Goal: Information Seeking & Learning: Understand process/instructions

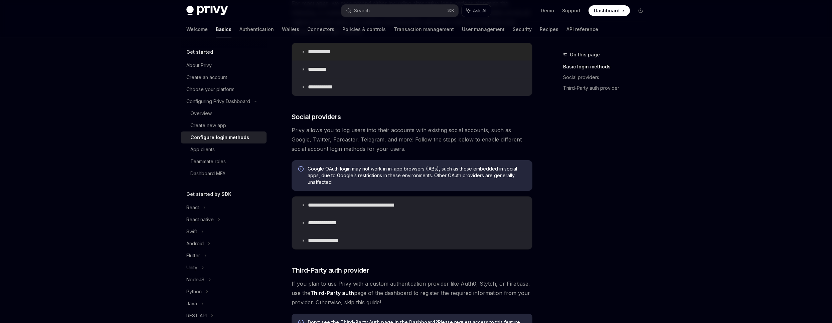
scroll to position [148, 0]
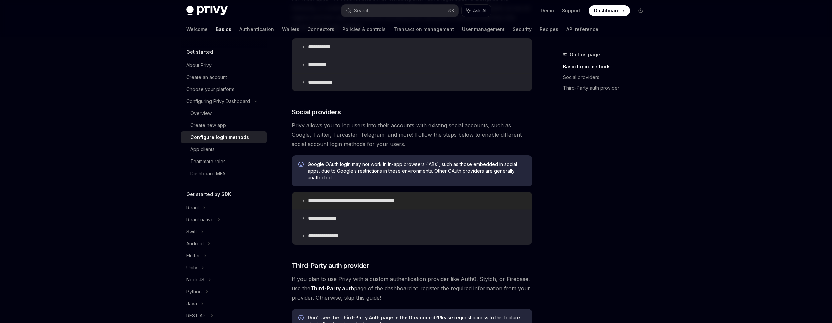
click at [305, 201] on icon at bounding box center [303, 201] width 4 height 4
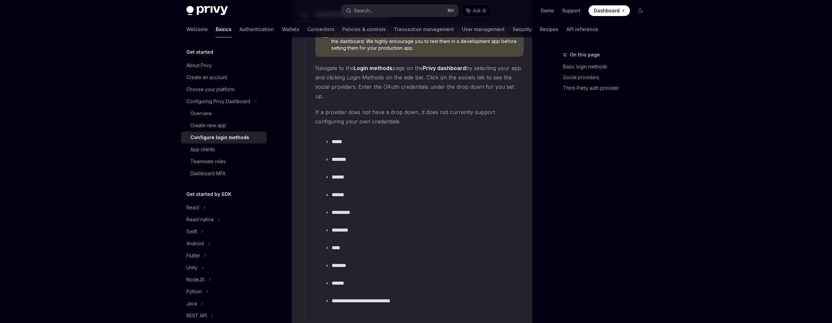
scroll to position [741, 0]
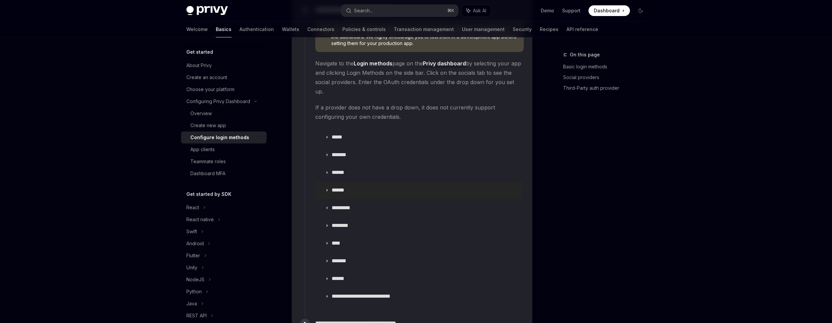
click at [349, 187] on p "******" at bounding box center [341, 190] width 18 height 7
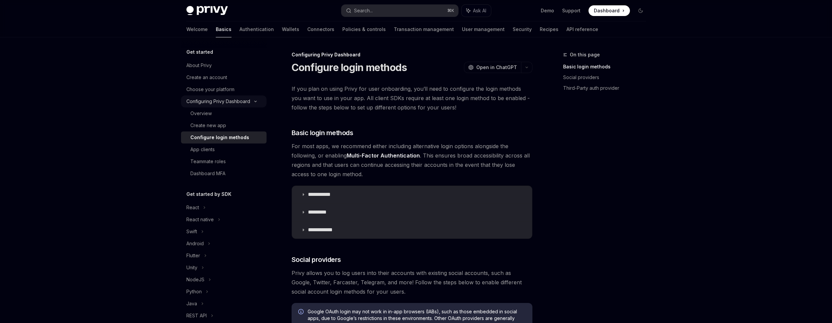
click at [215, 99] on div "Configuring Privy Dashboard" at bounding box center [218, 102] width 64 height 8
click at [206, 124] on div "Create new app" at bounding box center [208, 126] width 36 height 8
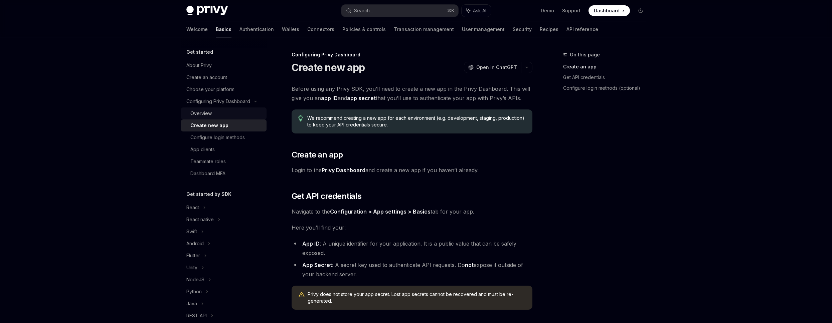
click at [205, 114] on div "Overview" at bounding box center [200, 114] width 21 height 8
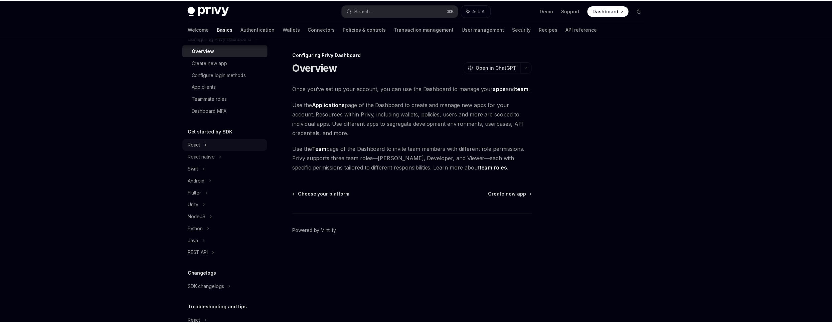
scroll to position [69, 0]
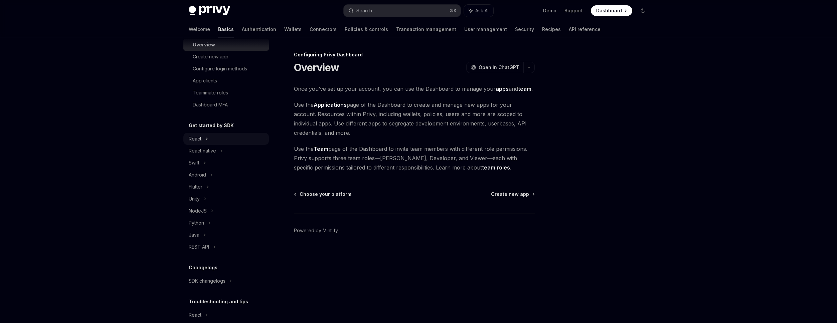
click at [210, 142] on div "React" at bounding box center [225, 139] width 85 height 12
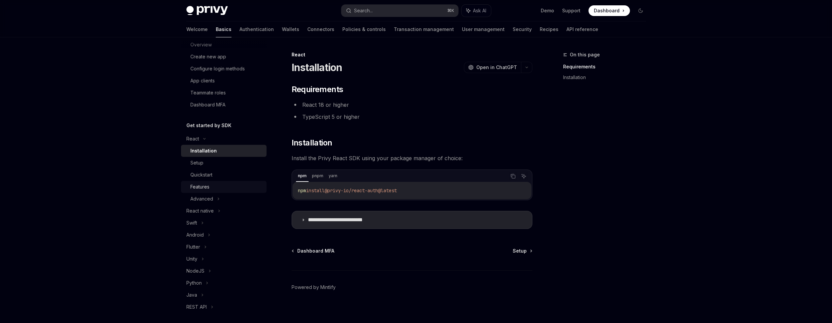
click at [207, 188] on div "Features" at bounding box center [199, 187] width 19 height 8
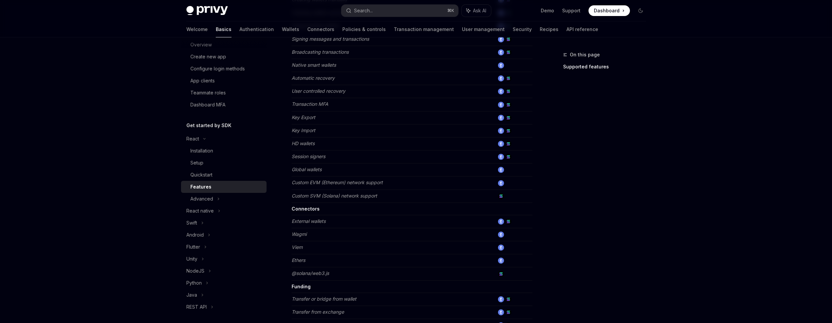
scroll to position [362, 0]
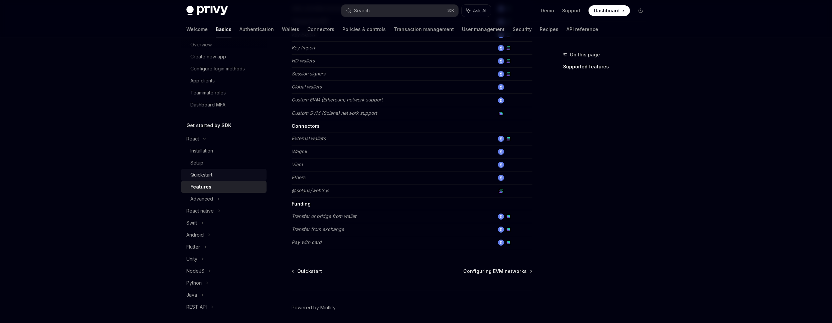
click at [208, 176] on div "Quickstart" at bounding box center [201, 175] width 22 height 8
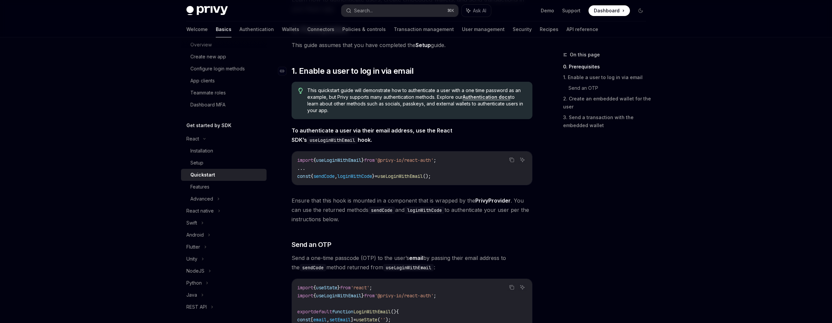
scroll to position [87, 0]
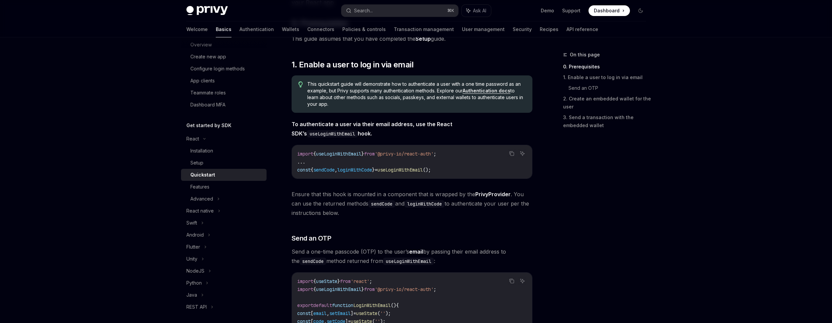
click at [352, 155] on span "useLoginWithEmail" at bounding box center [338, 154] width 45 height 6
copy span "useLoginWithEmail"
click at [425, 163] on code "import { useLoginWithEmail } from '@privy-io/react-auth' ; ... const { sendCode…" at bounding box center [411, 162] width 229 height 24
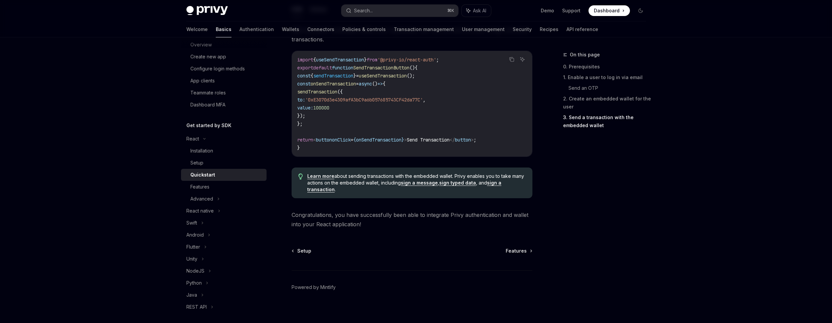
scroll to position [645, 0]
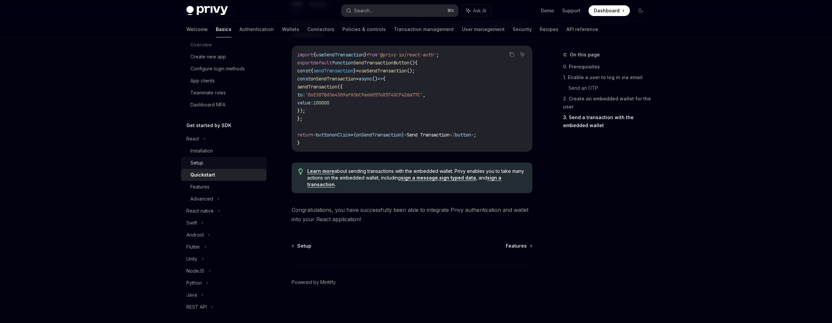
click at [215, 161] on div "Setup" at bounding box center [226, 163] width 72 height 8
type textarea "*"
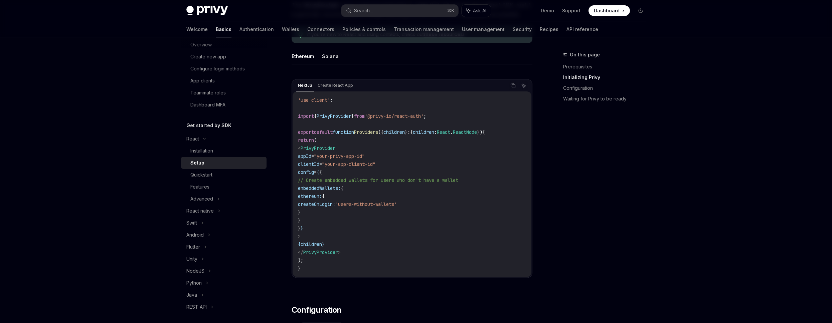
scroll to position [191, 0]
